Goal: Communication & Community: Answer question/provide support

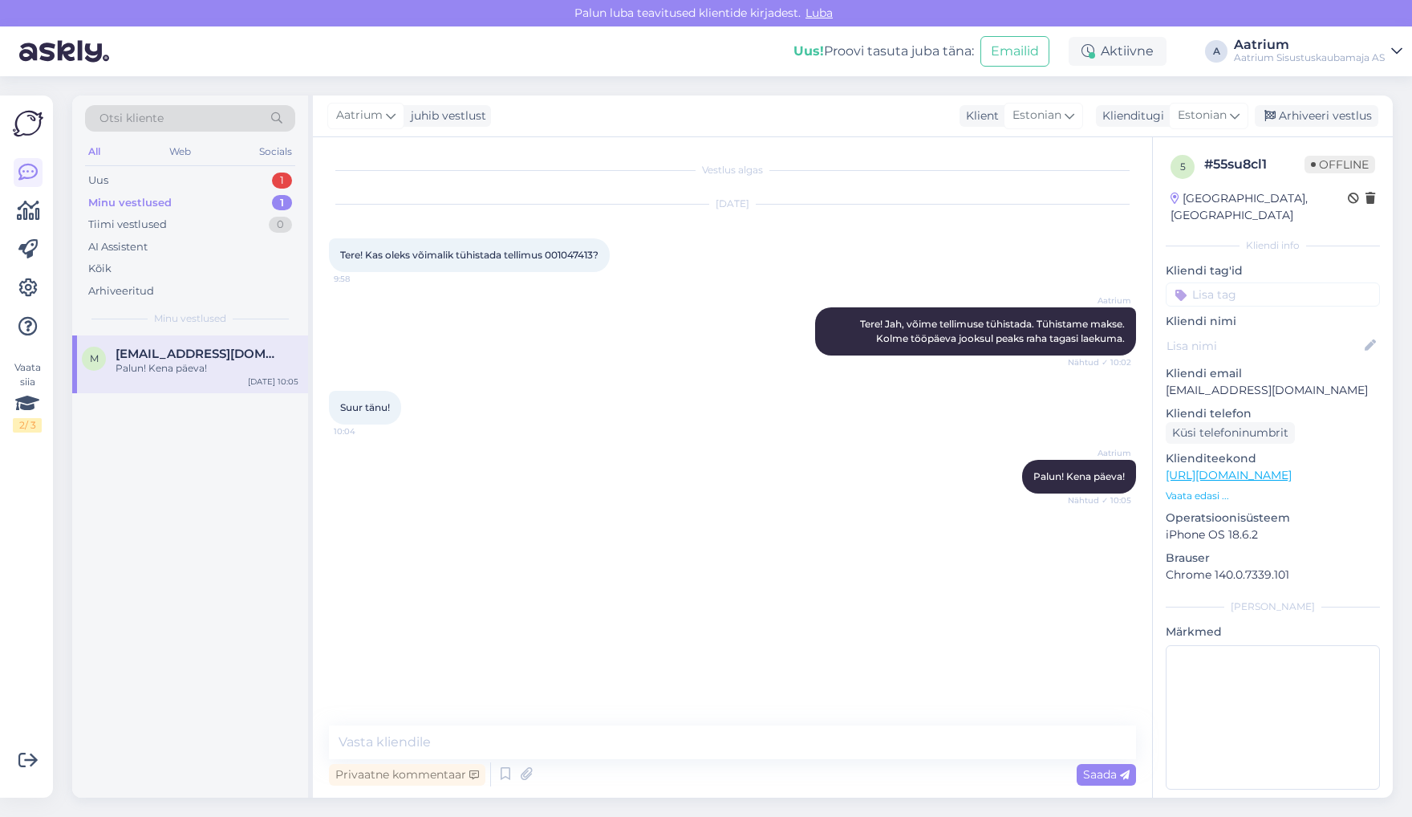
click at [148, 201] on div "Minu vestlused" at bounding box center [129, 203] width 83 height 16
click at [111, 269] on div "Kõik" at bounding box center [190, 269] width 210 height 22
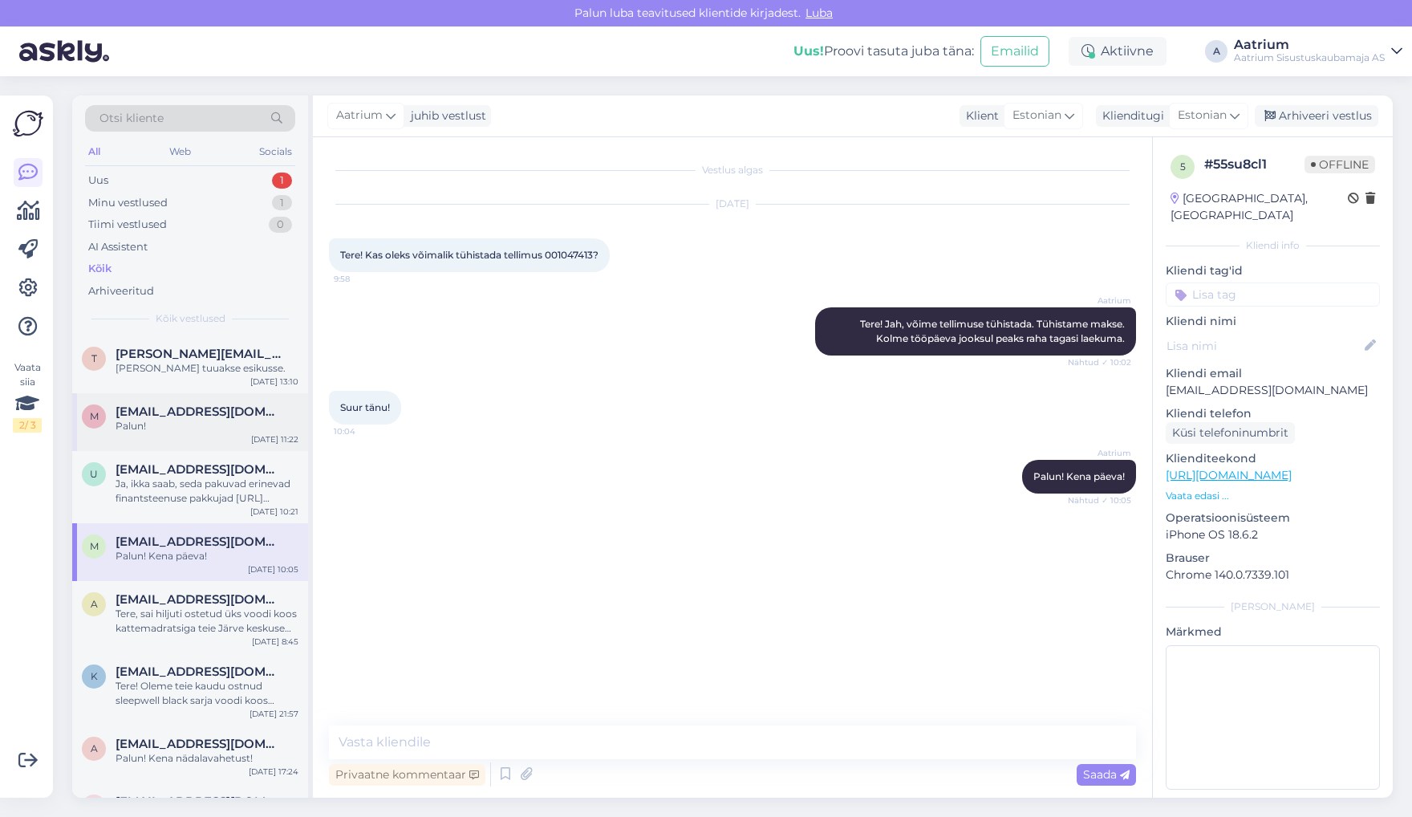
click at [199, 413] on span "[EMAIL_ADDRESS][DOMAIN_NAME]" at bounding box center [199, 411] width 167 height 14
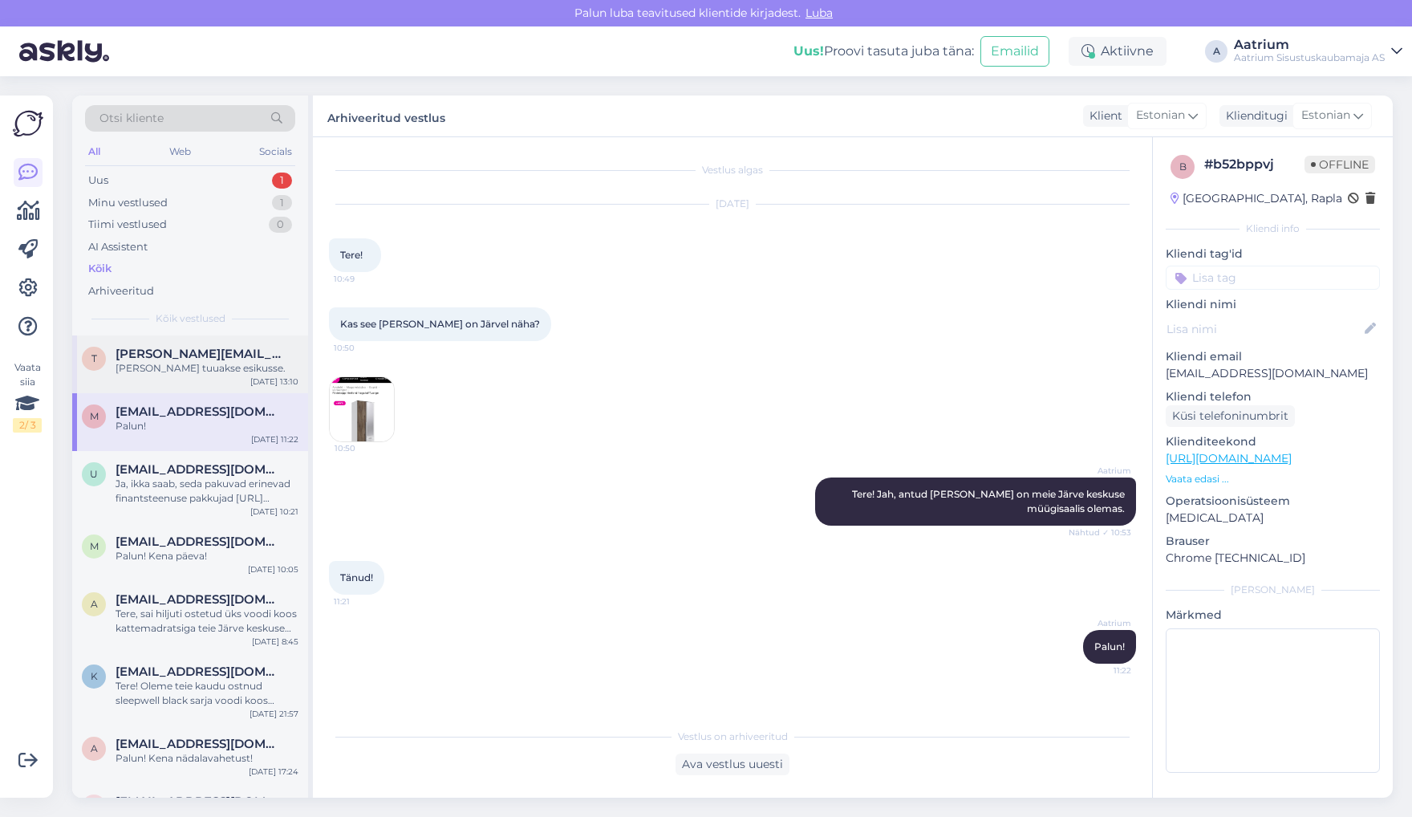
click at [180, 377] on div "t [PERSON_NAME][EMAIL_ADDRESS][PERSON_NAME][DOMAIN_NAME] Kaup tuuakse esikusse.…" at bounding box center [190, 364] width 236 height 58
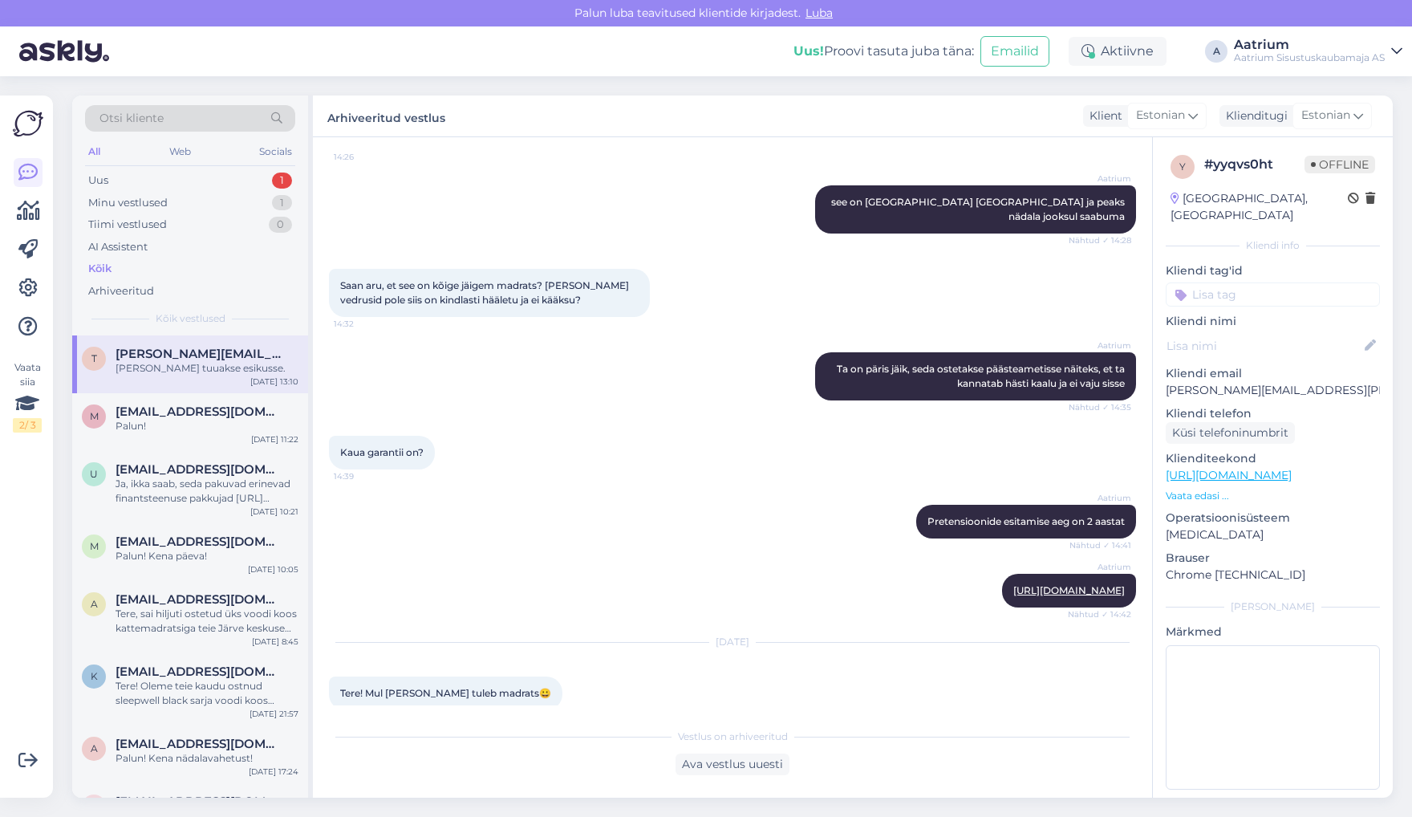
scroll to position [1711, 0]
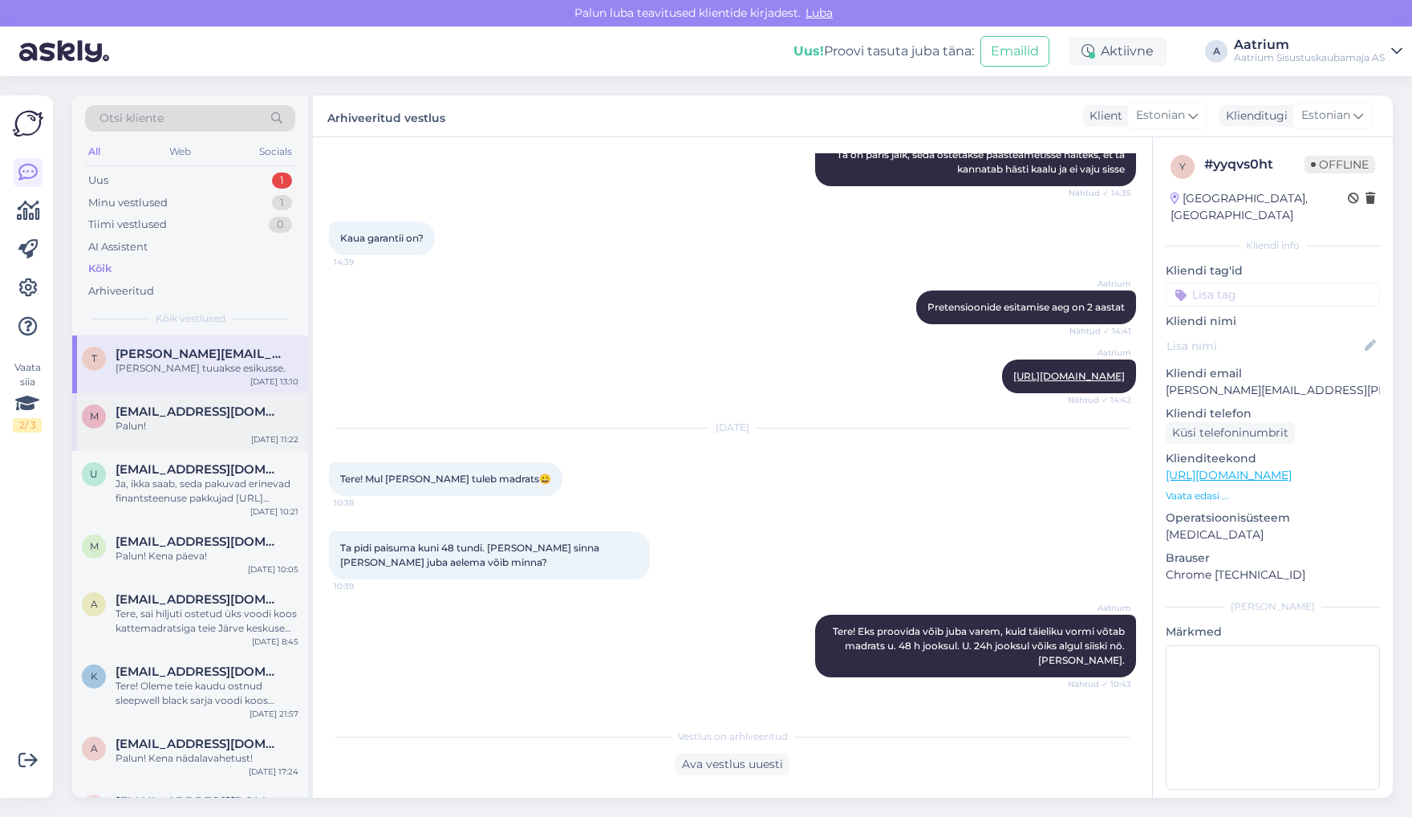
click at [241, 427] on div "Palun!" at bounding box center [207, 426] width 183 height 14
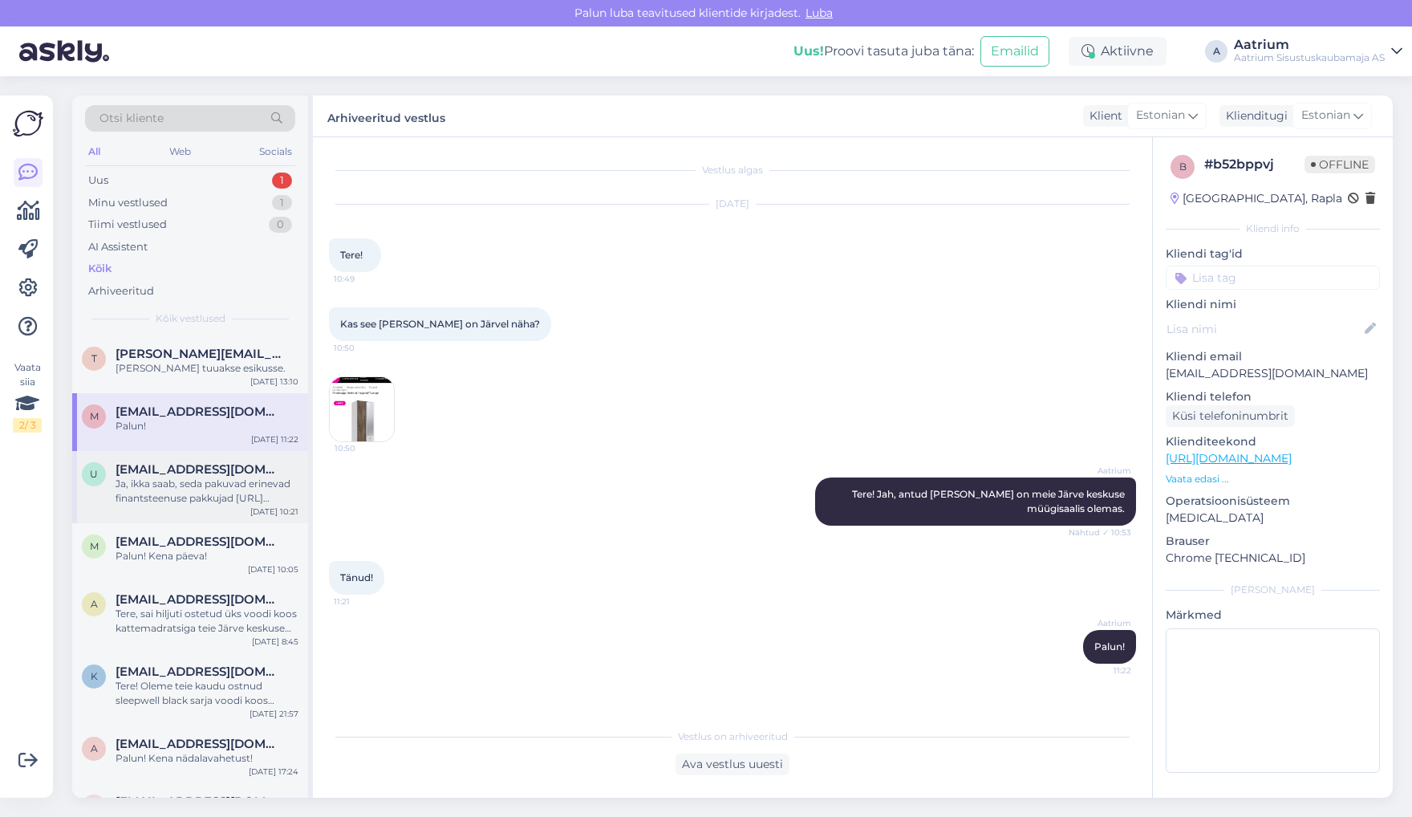
click at [251, 490] on div "Ja, ikka saab, seda pakuvad erinevad finantsteenuse pakkujad [URL][DOMAIN_NAME]" at bounding box center [207, 490] width 183 height 29
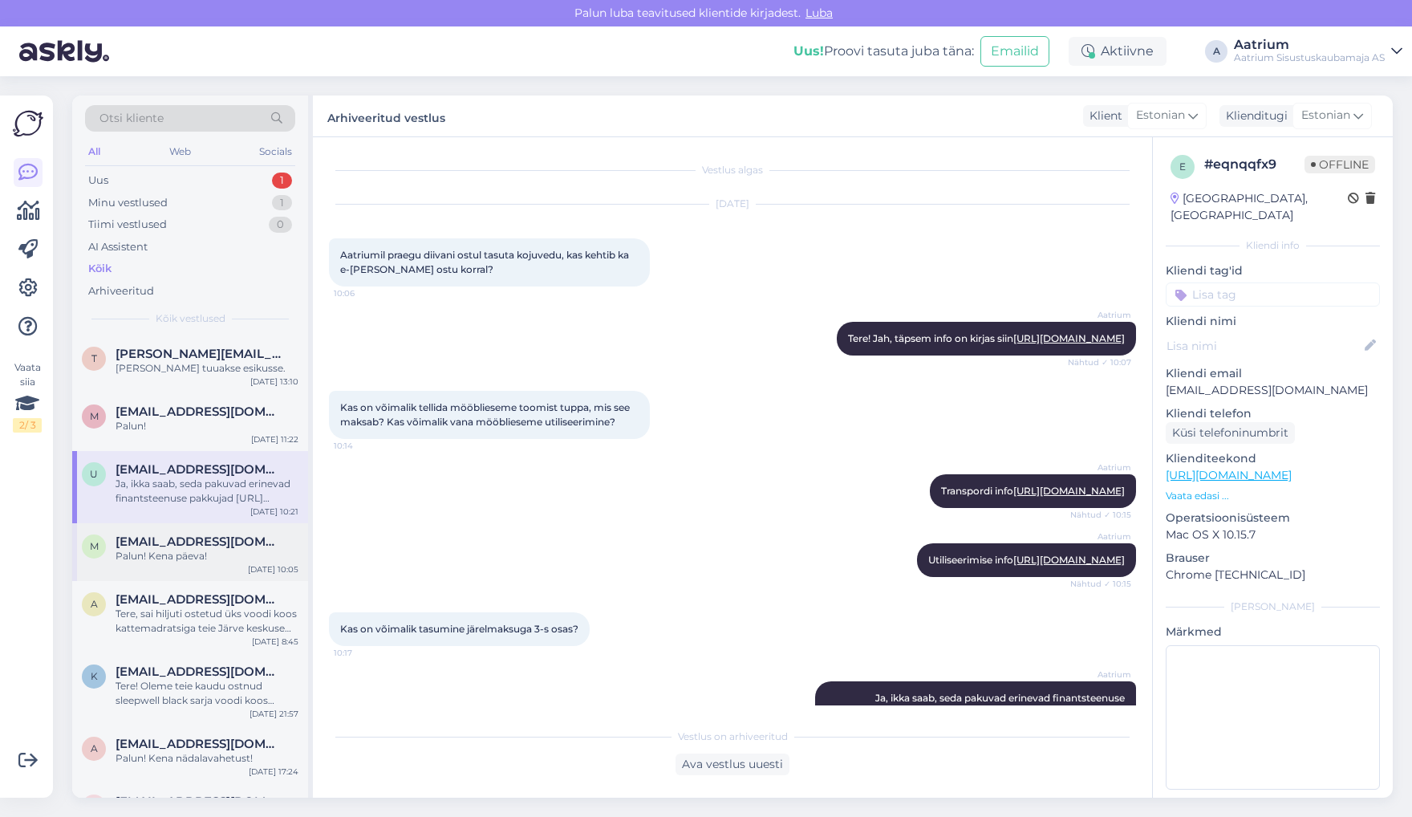
click at [188, 523] on div "m [EMAIL_ADDRESS][DOMAIN_NAME] Palun! Kena päeva! [DATE] 10:05" at bounding box center [190, 552] width 236 height 58
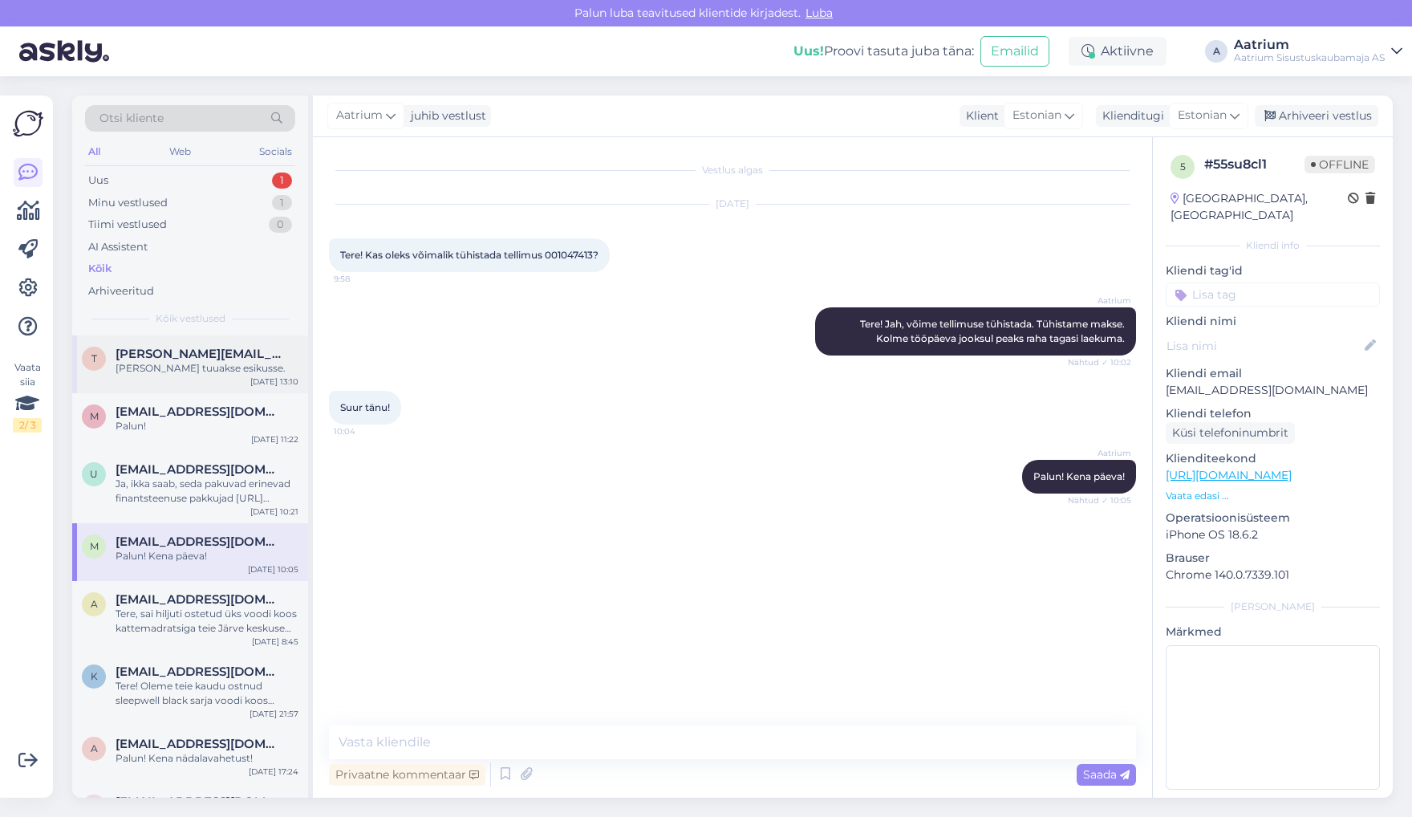
click at [280, 355] on div "[PERSON_NAME][EMAIL_ADDRESS][PERSON_NAME][DOMAIN_NAME]" at bounding box center [207, 354] width 183 height 14
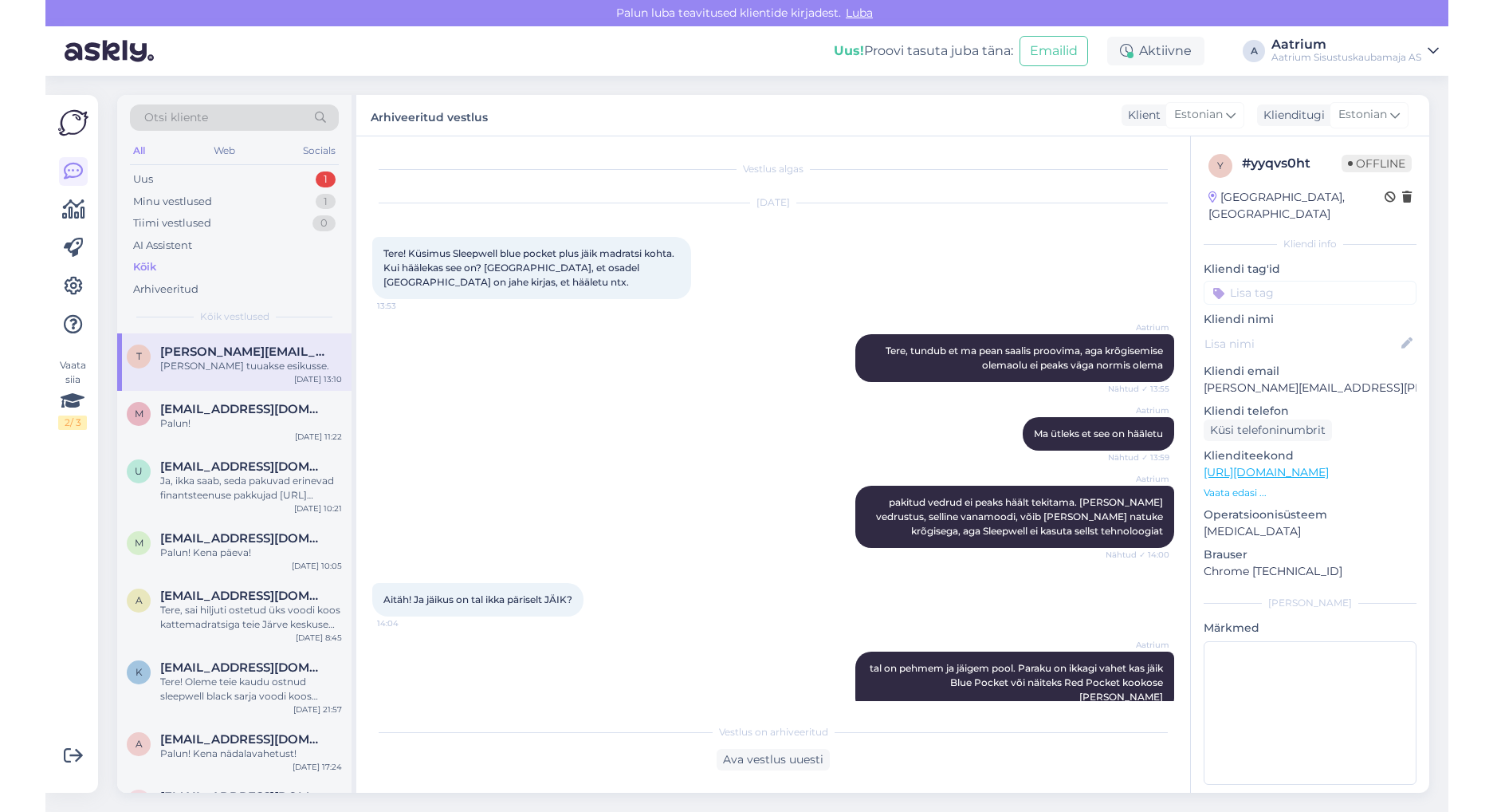
scroll to position [1812, 0]
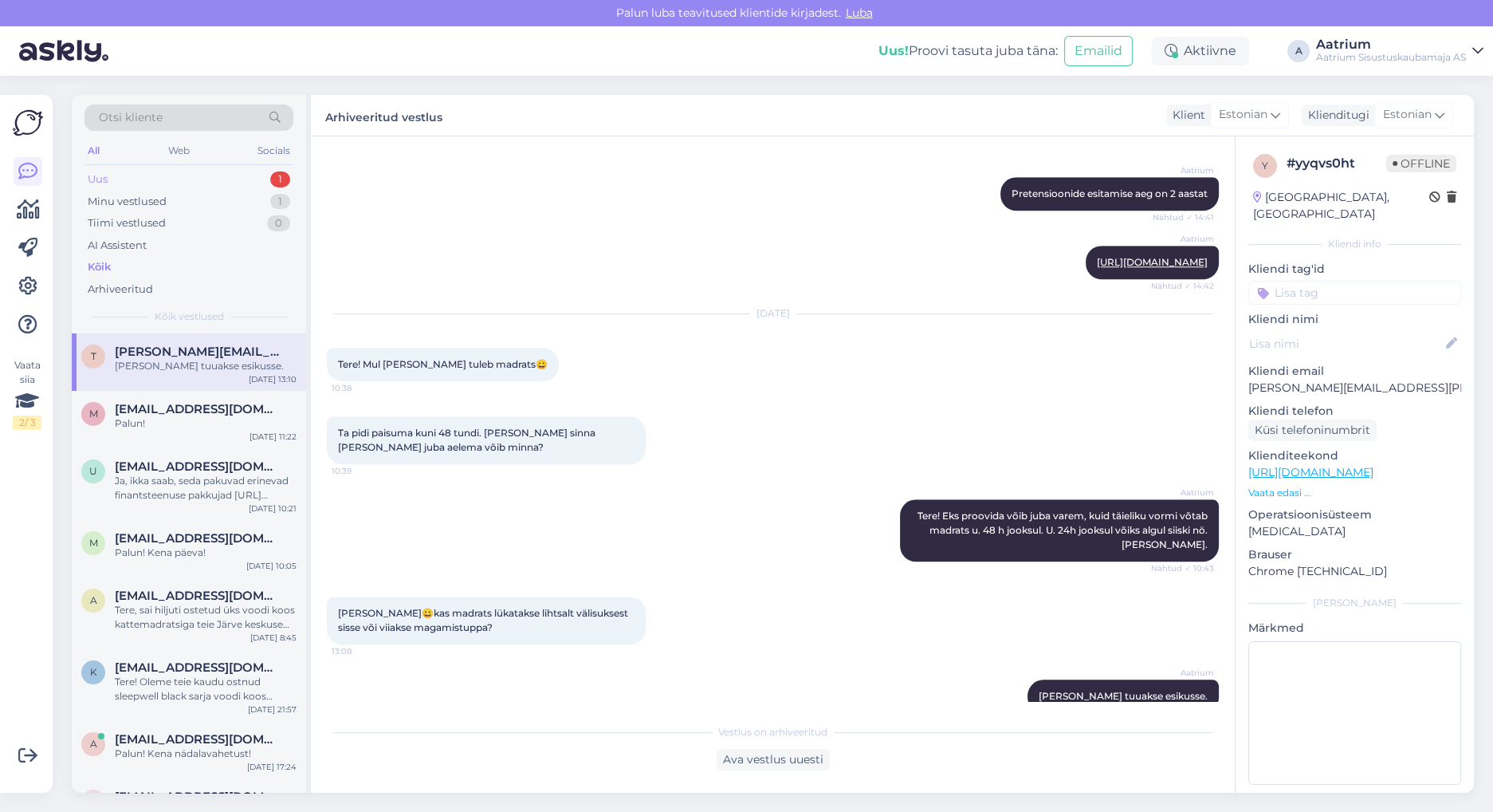
click at [100, 184] on div "Uus" at bounding box center [97, 179] width 20 height 16
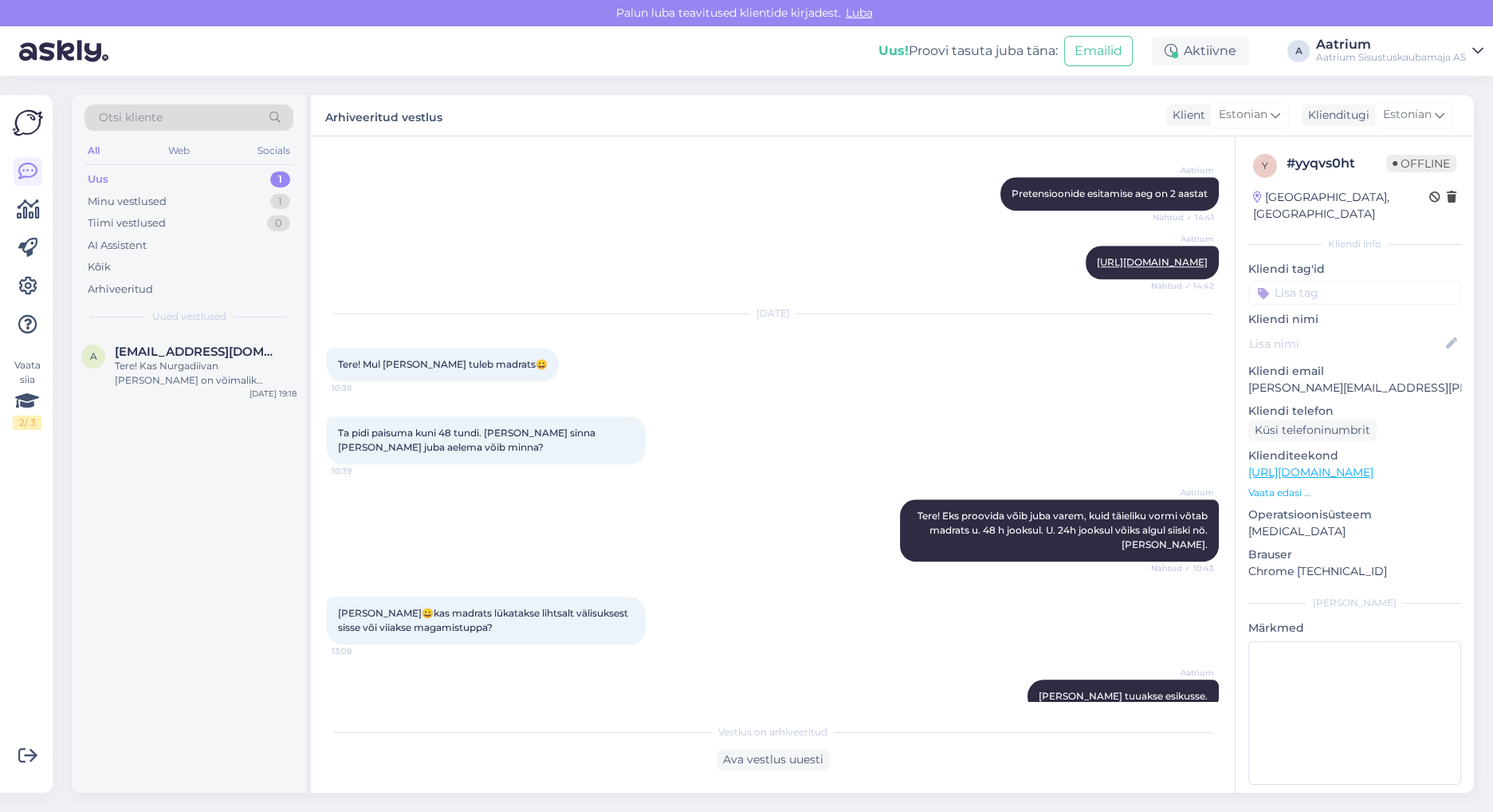
click at [102, 179] on div "Uus" at bounding box center [97, 179] width 21 height 16
click at [111, 180] on div "Uus 1" at bounding box center [189, 179] width 209 height 22
click at [153, 200] on div "Minu vestlused" at bounding box center [126, 202] width 79 height 16
click at [105, 260] on div "Kõik" at bounding box center [98, 267] width 23 height 16
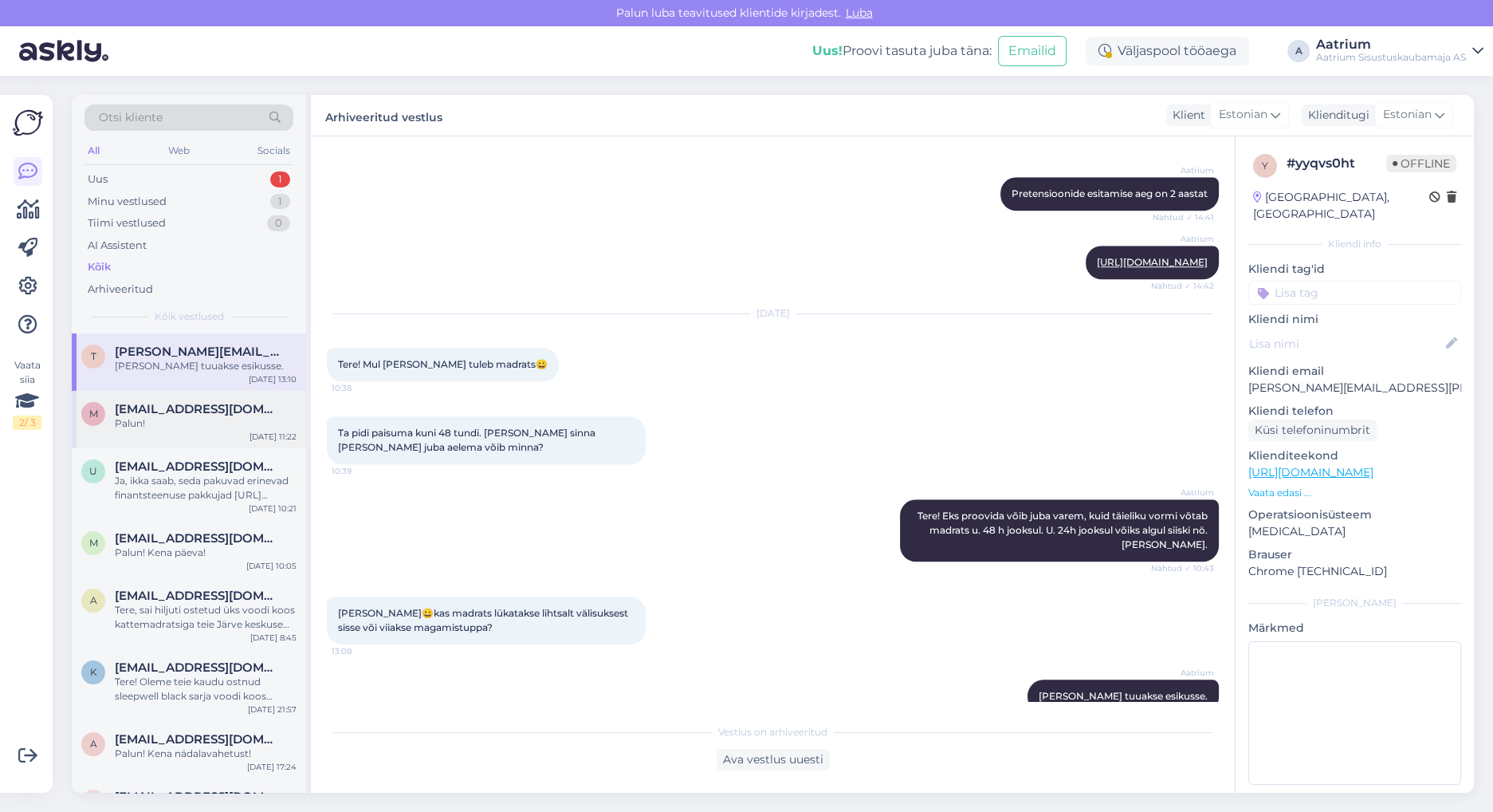
click at [201, 432] on div "m [EMAIL_ADDRESS][DOMAIN_NAME] Palun! [DATE] 11:22" at bounding box center [189, 419] width 235 height 58
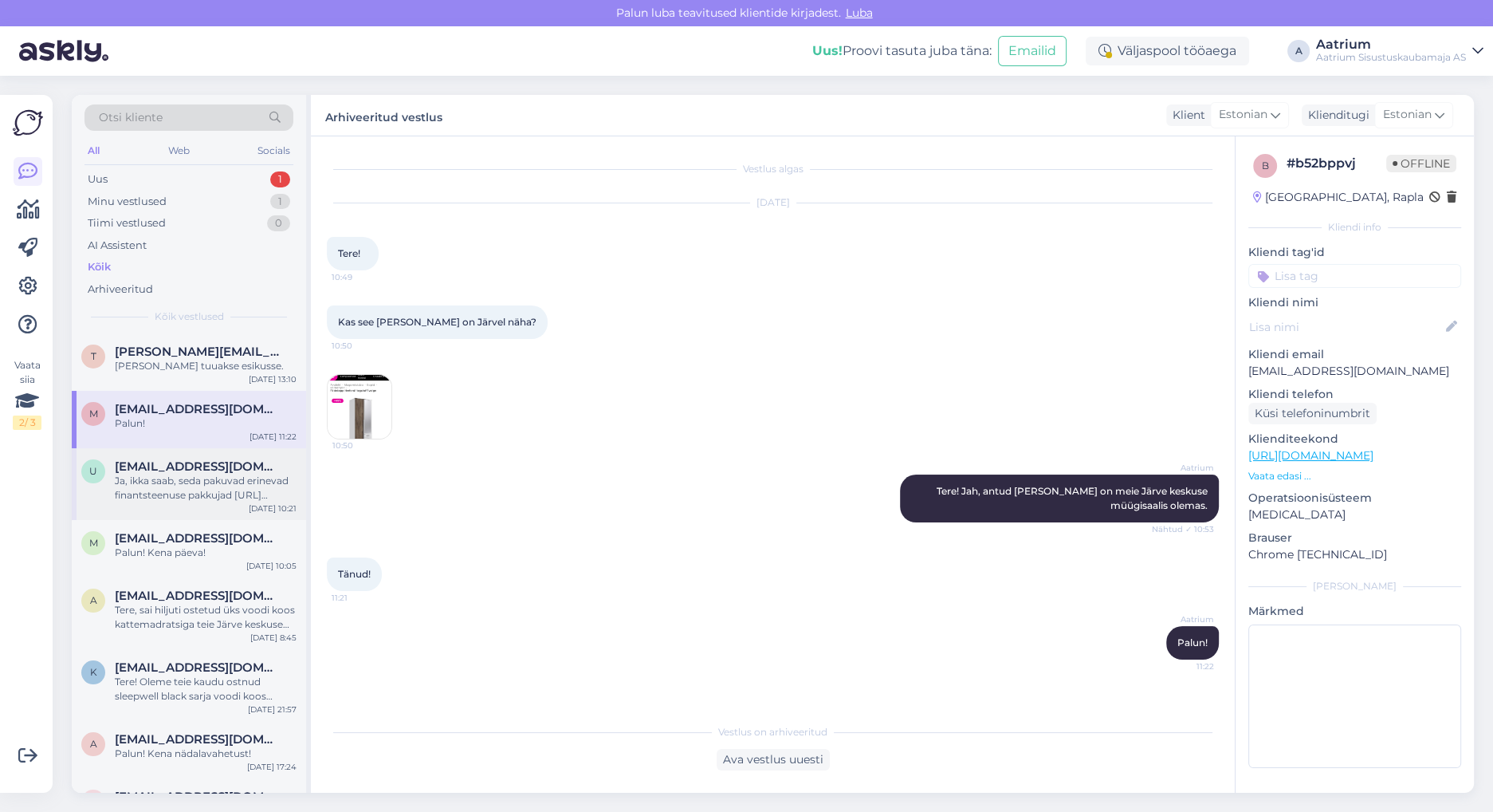
click at [178, 488] on div "Ja, ikka saab, seda pakuvad erinevad finantsteenuse pakkujad [URL][DOMAIN_NAME]" at bounding box center [206, 487] width 182 height 29
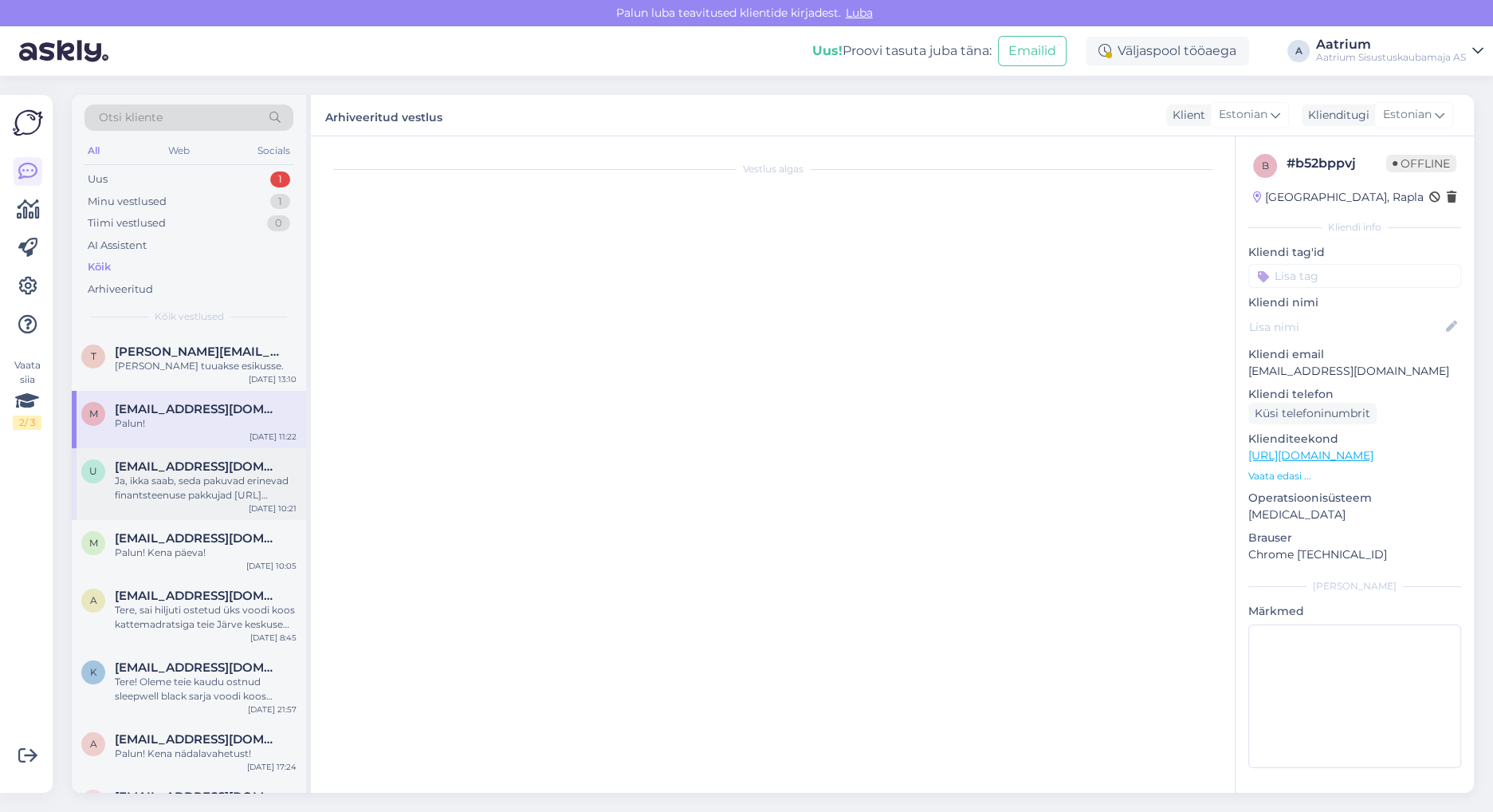
scroll to position [83, 0]
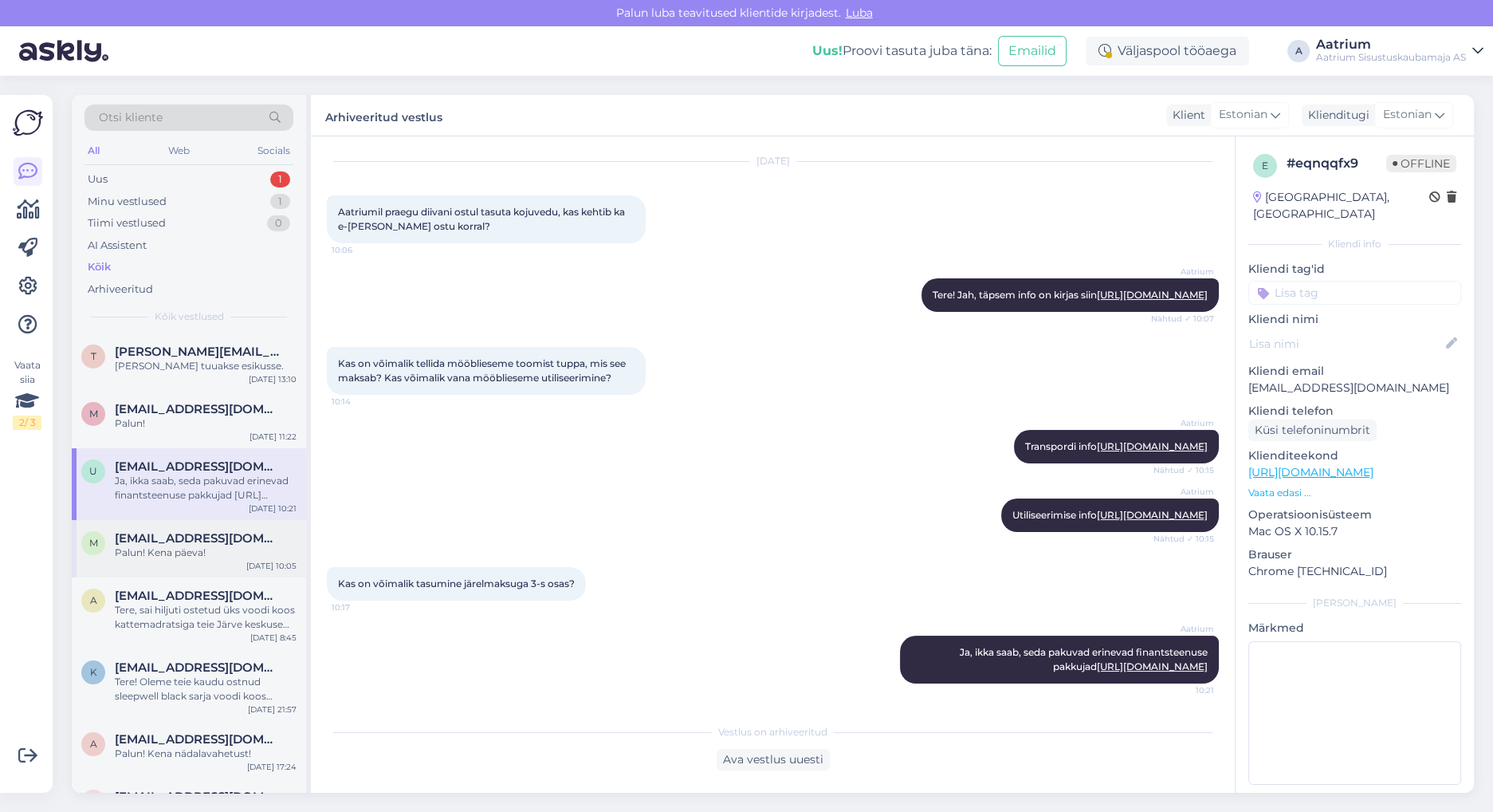
click at [187, 552] on div "Palun! Kena päeva!" at bounding box center [206, 553] width 182 height 14
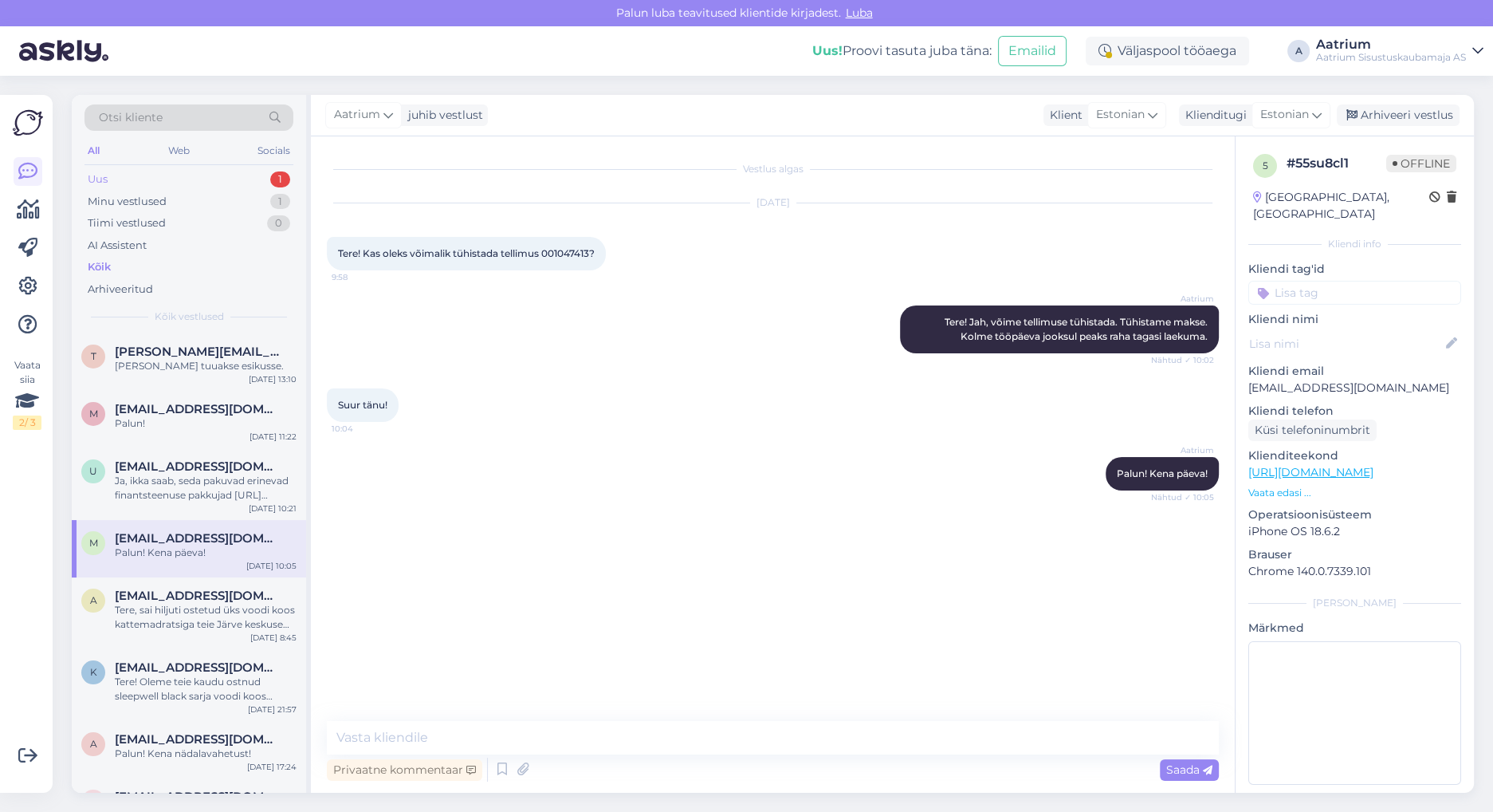
click at [102, 180] on div "Uus" at bounding box center [97, 179] width 20 height 16
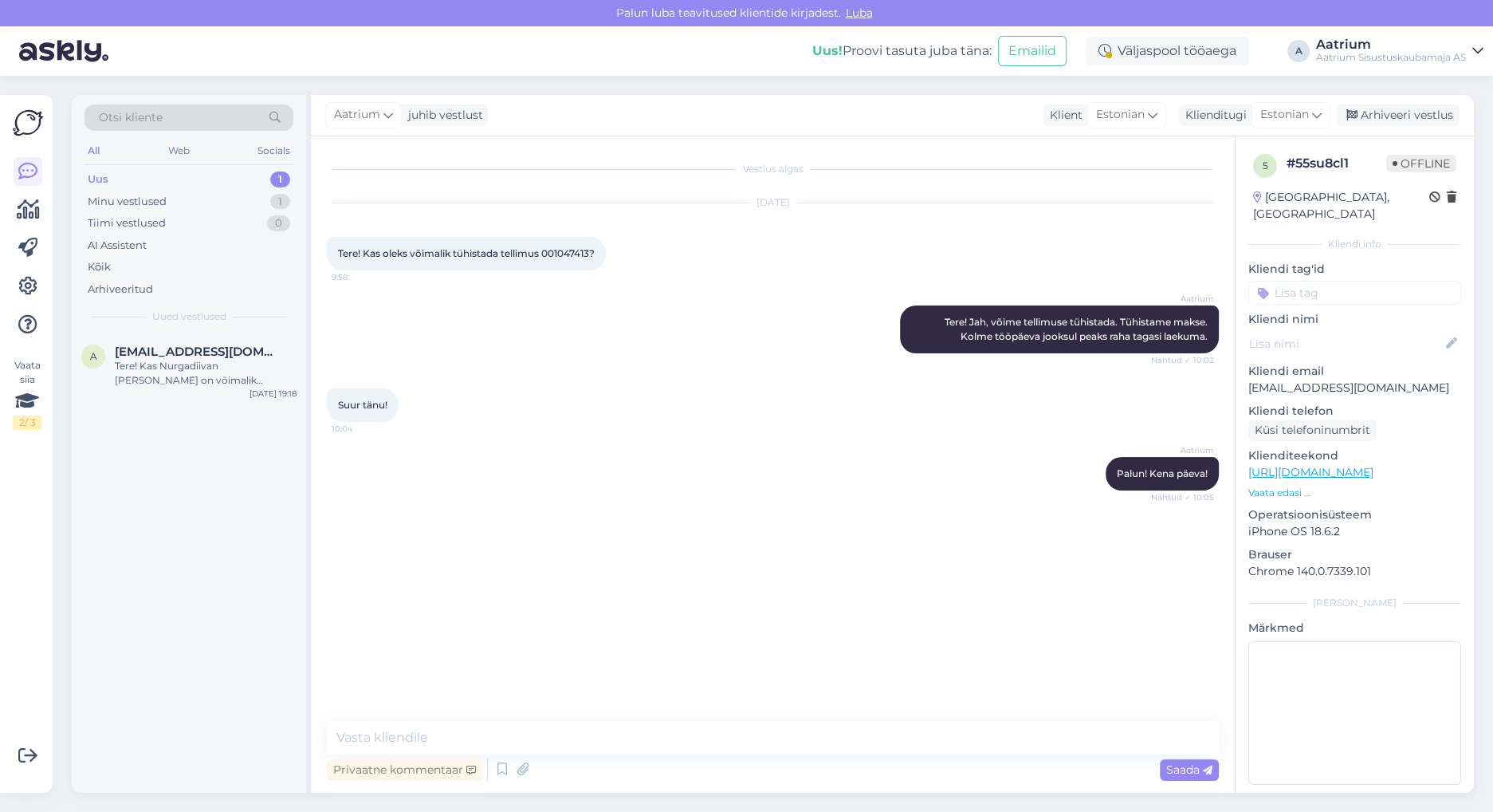
click at [251, 467] on div "a [EMAIL_ADDRESS][DOMAIN_NAME] Tere! Kas Nurgadiivan [PERSON_NAME] on võimalik …" at bounding box center [189, 563] width 235 height 459
